Goal: Download file/media

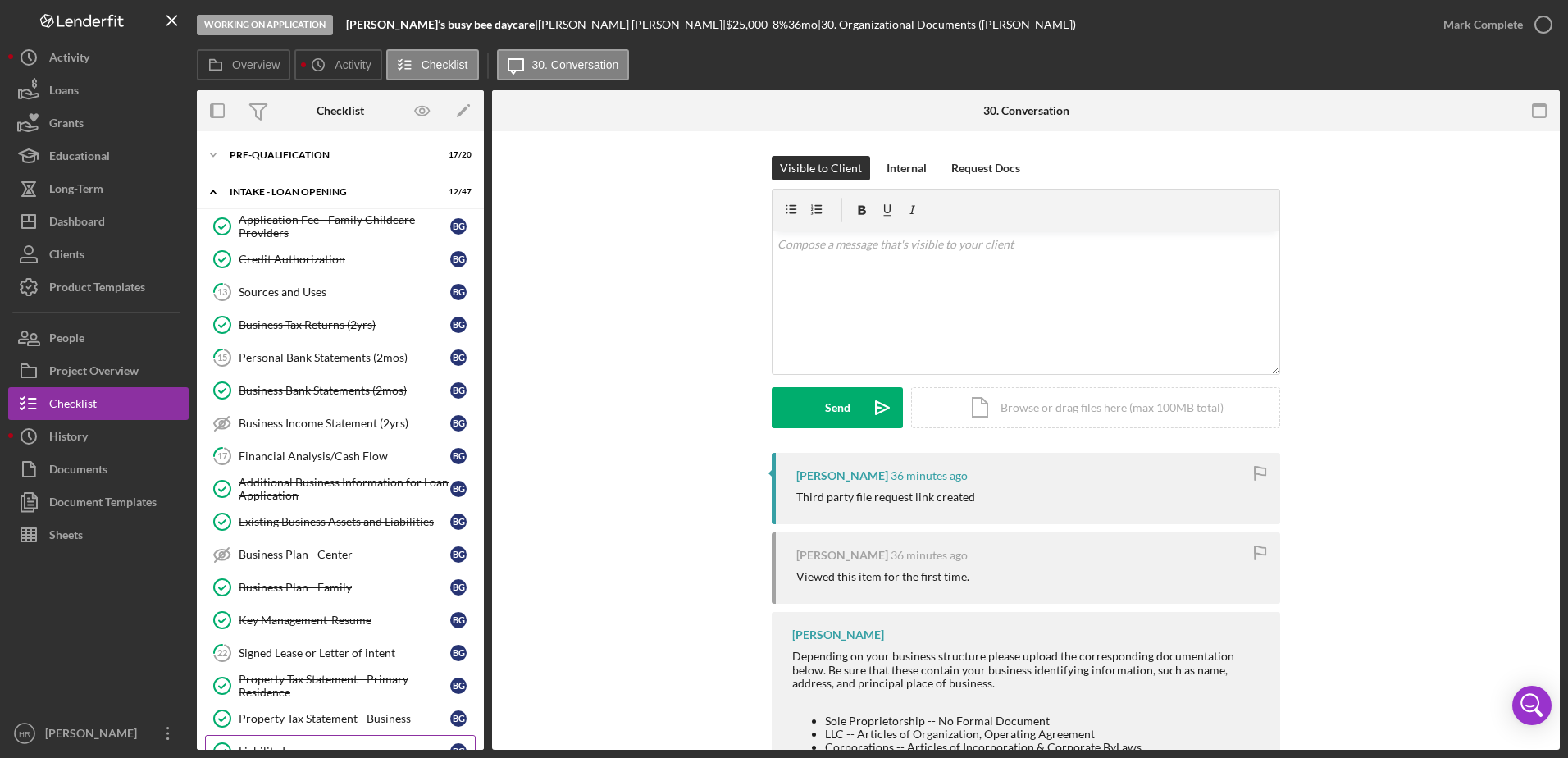
scroll to position [474, 0]
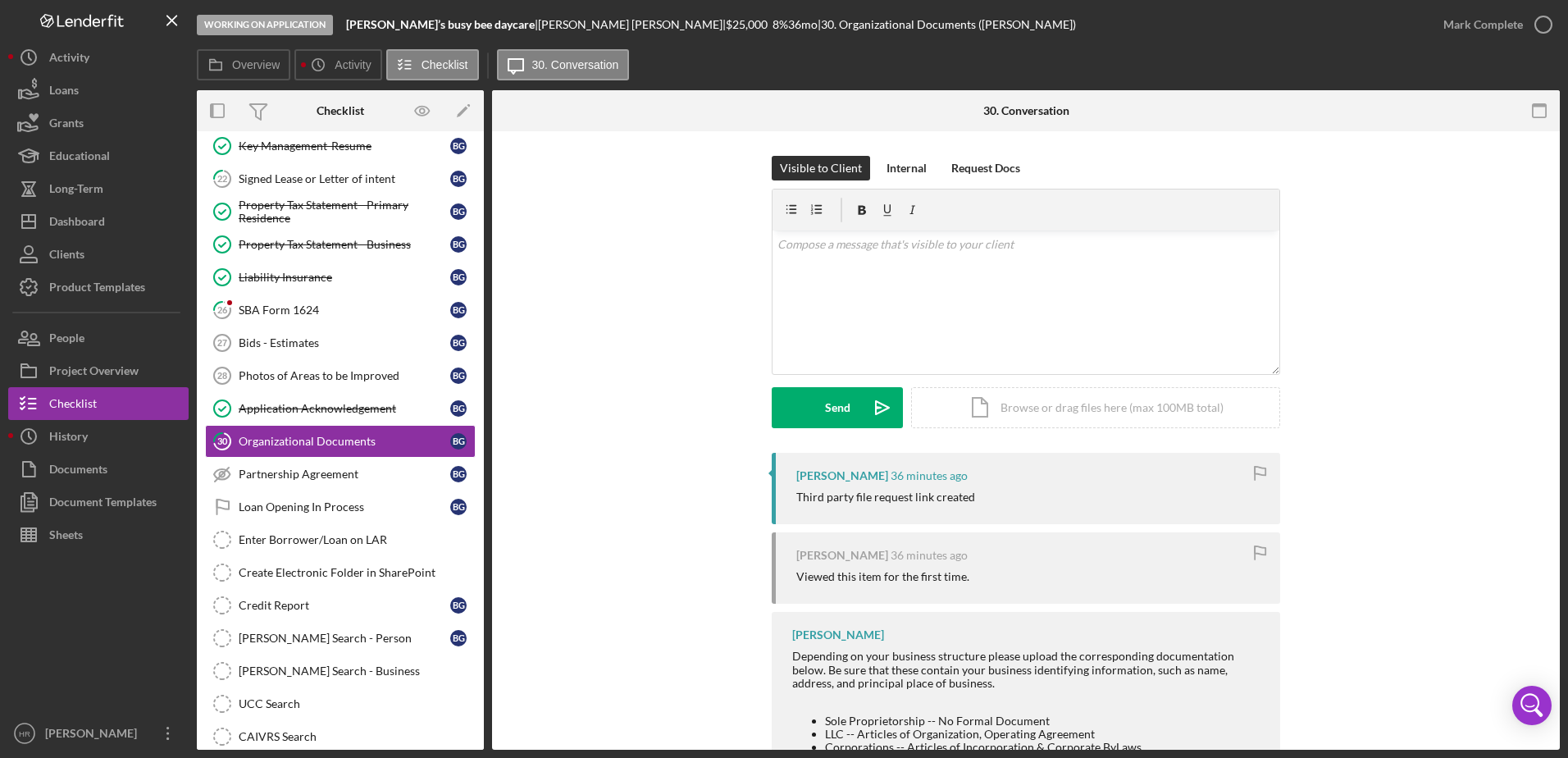
drag, startPoint x: 288, startPoint y: 313, endPoint x: 476, endPoint y: 313, distance: 188.0
click at [288, 313] on div "SBA Form 1624" at bounding box center [345, 310] width 212 height 13
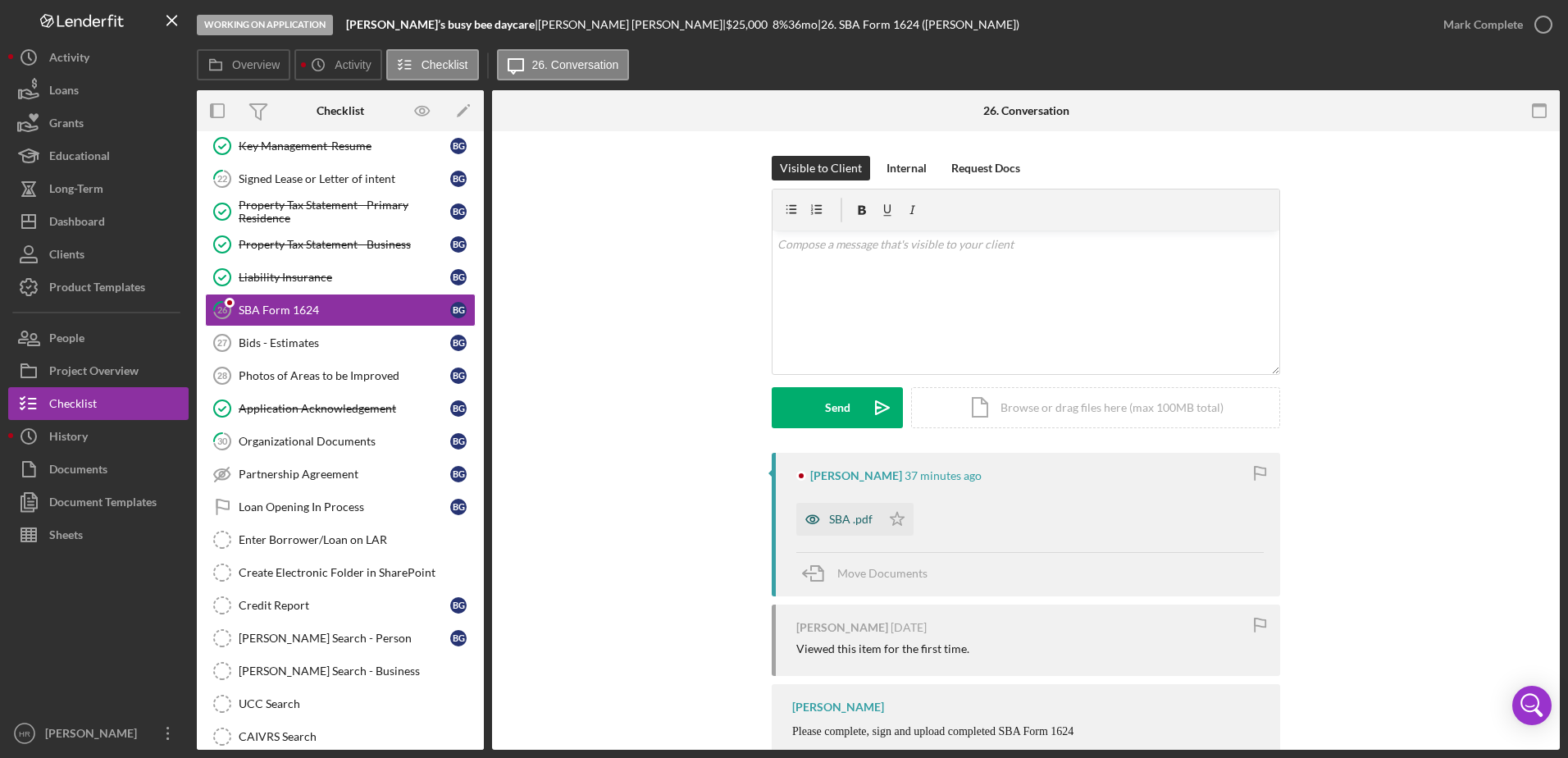
click at [853, 515] on div "SBA .pdf" at bounding box center [851, 519] width 44 height 13
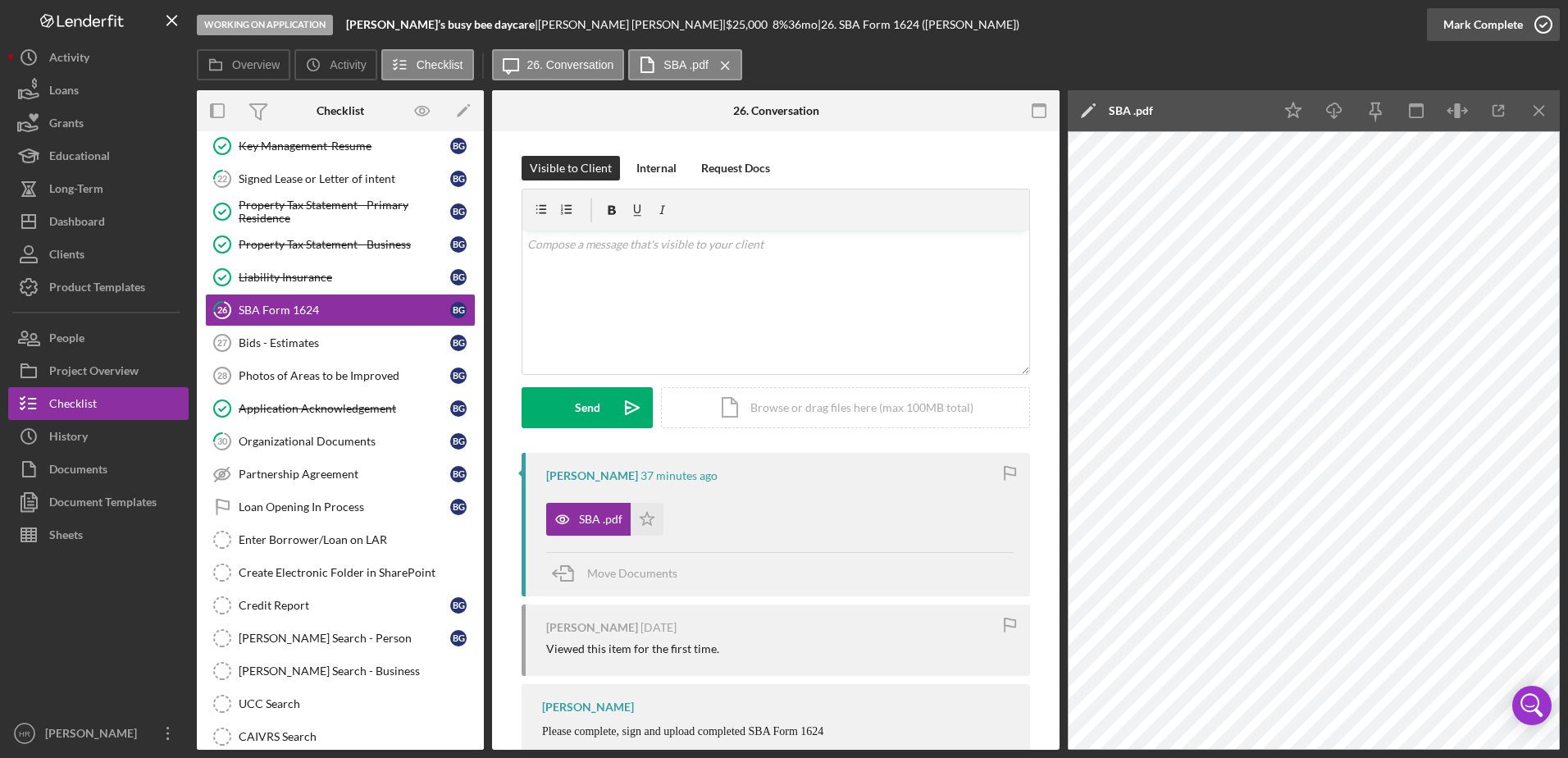
click at [1544, 26] on icon "button" at bounding box center [1543, 24] width 41 height 41
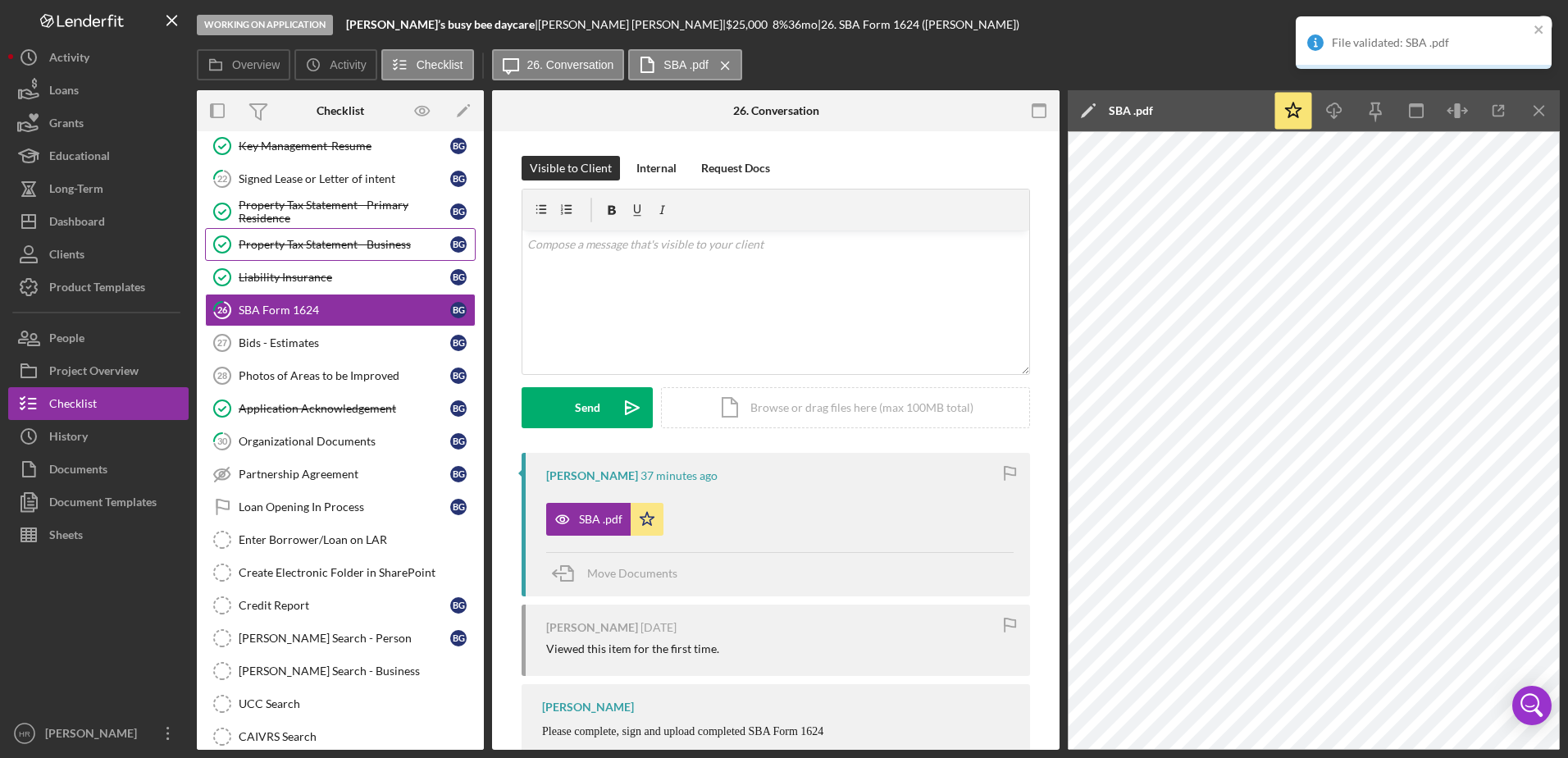
scroll to position [392, 0]
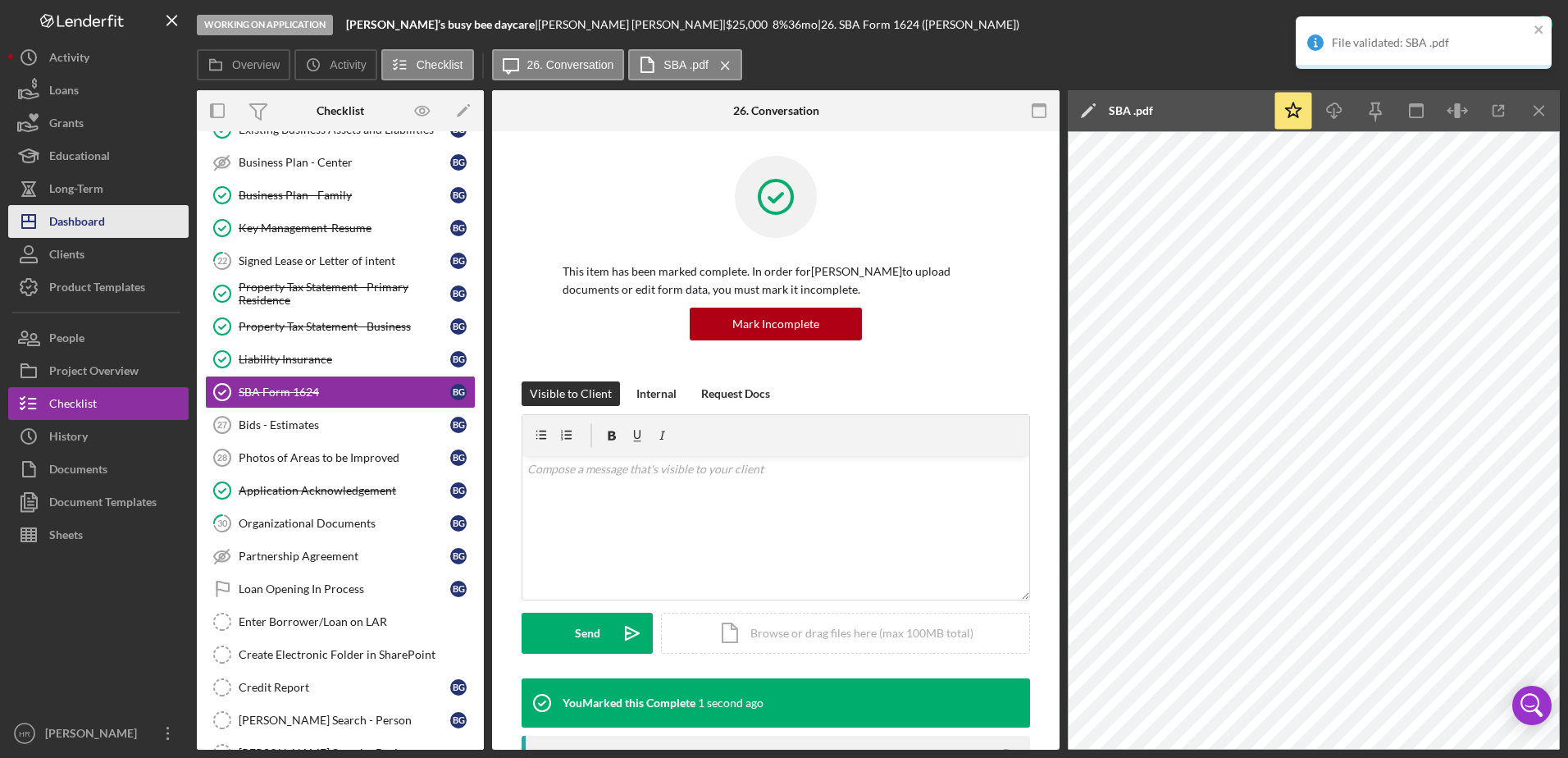
click at [65, 222] on div "Dashboard" at bounding box center [77, 223] width 56 height 36
